Goal: Use online tool/utility: Use online tool/utility

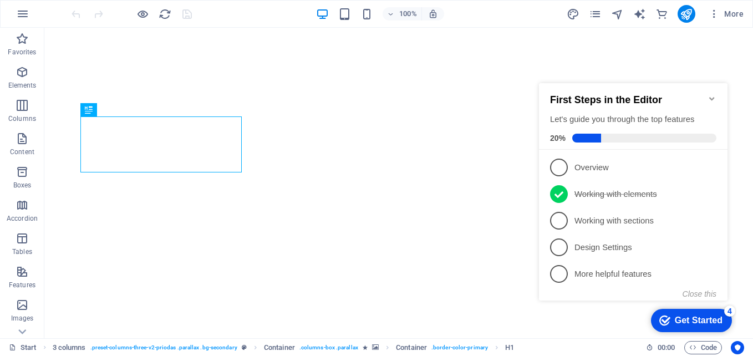
click at [714, 94] on icon "Minimize checklist" at bounding box center [712, 98] width 9 height 9
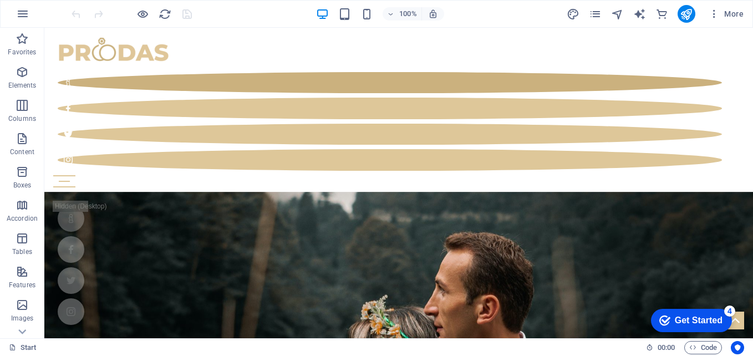
click at [675, 319] on div "Get Started" at bounding box center [699, 321] width 48 height 10
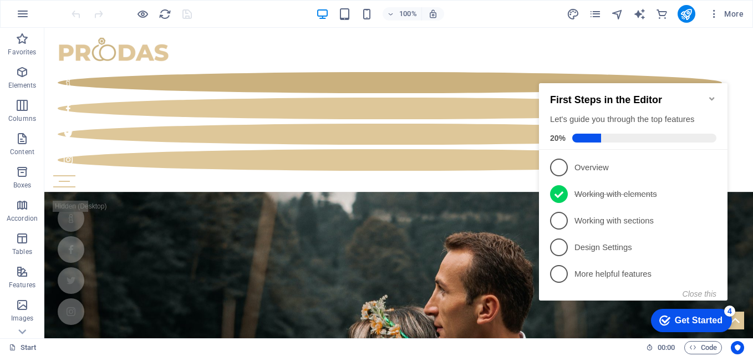
click at [675, 319] on div "Get Started" at bounding box center [699, 321] width 48 height 10
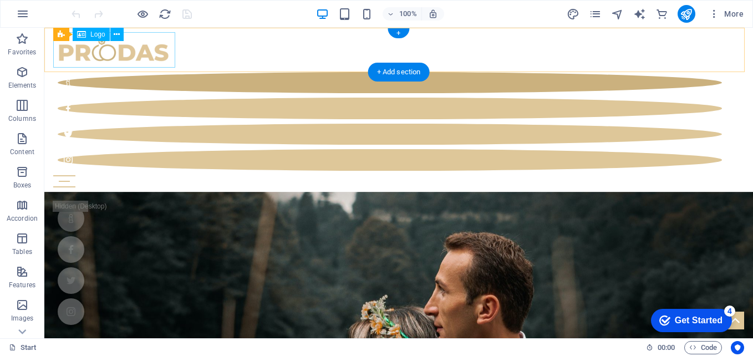
click at [165, 49] on div at bounding box center [398, 49] width 691 height 35
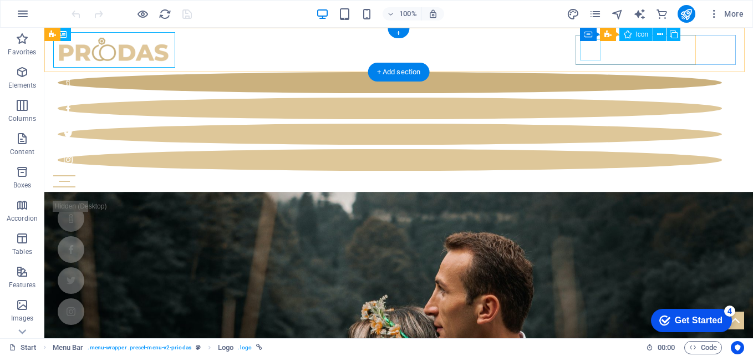
click at [596, 72] on figure at bounding box center [390, 82] width 664 height 21
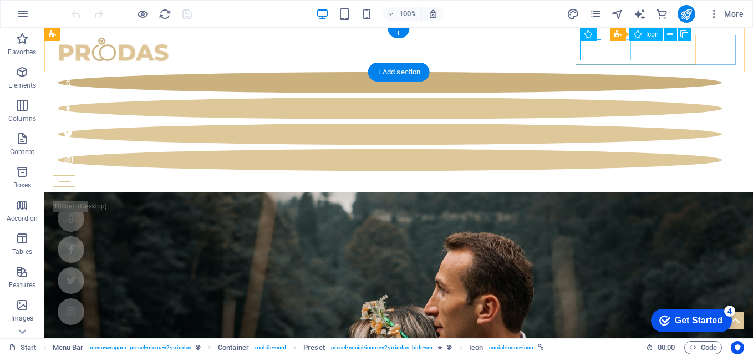
click at [623, 98] on figure at bounding box center [390, 108] width 664 height 21
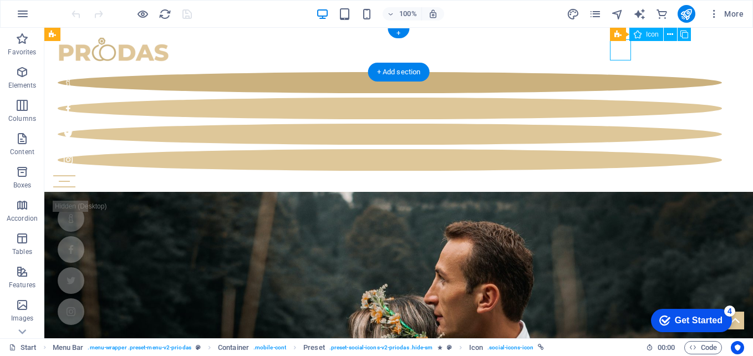
select select "xMidYMid"
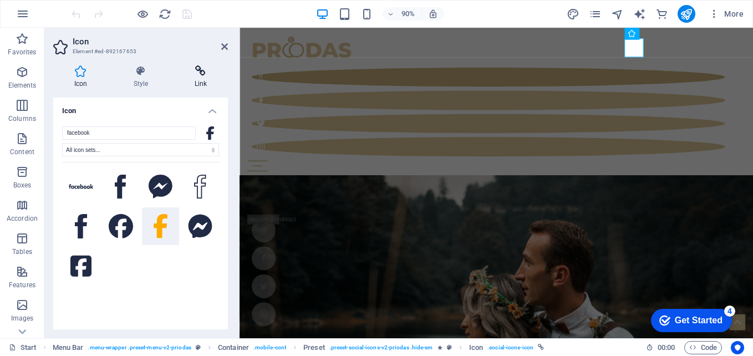
click at [202, 73] on icon at bounding box center [201, 70] width 54 height 11
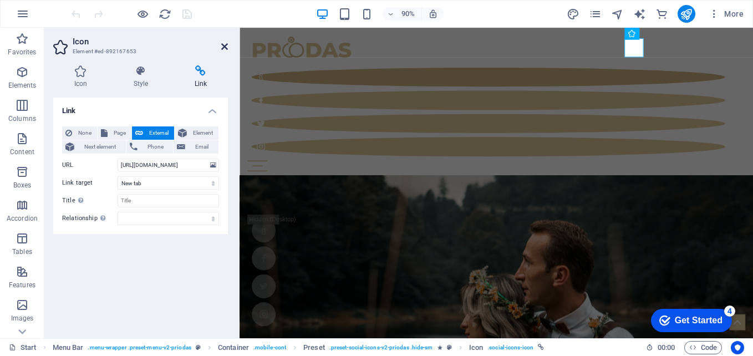
click at [226, 43] on icon at bounding box center [224, 46] width 7 height 9
